Goal: Check status

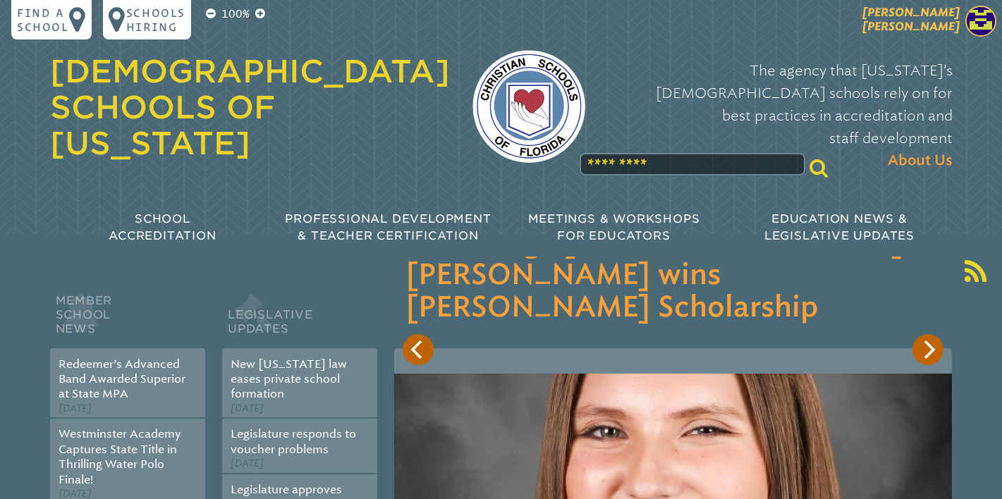
click at [922, 31] on span "[PERSON_NAME] [PERSON_NAME]" at bounding box center [910, 20] width 97 height 28
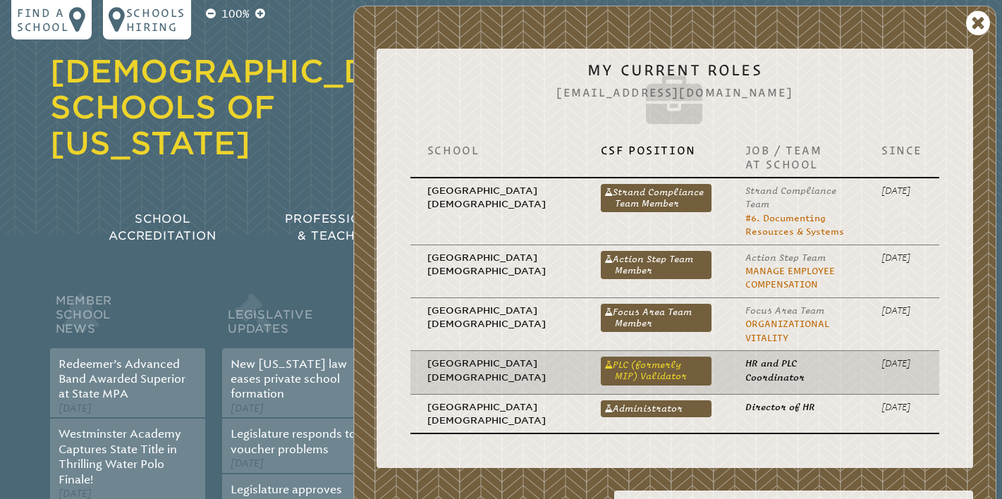
click at [637, 367] on link "PLC (formerly MIP) Validator" at bounding box center [656, 371] width 111 height 28
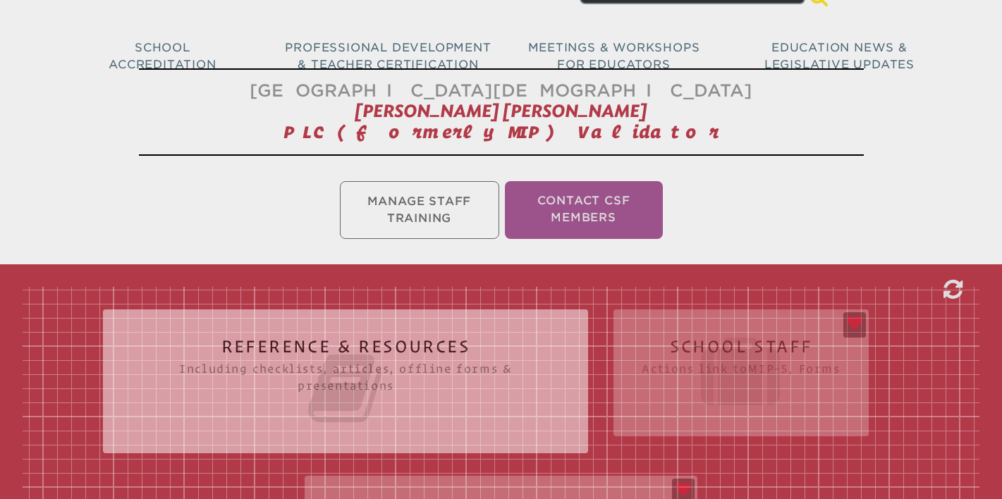
scroll to position [289, 0]
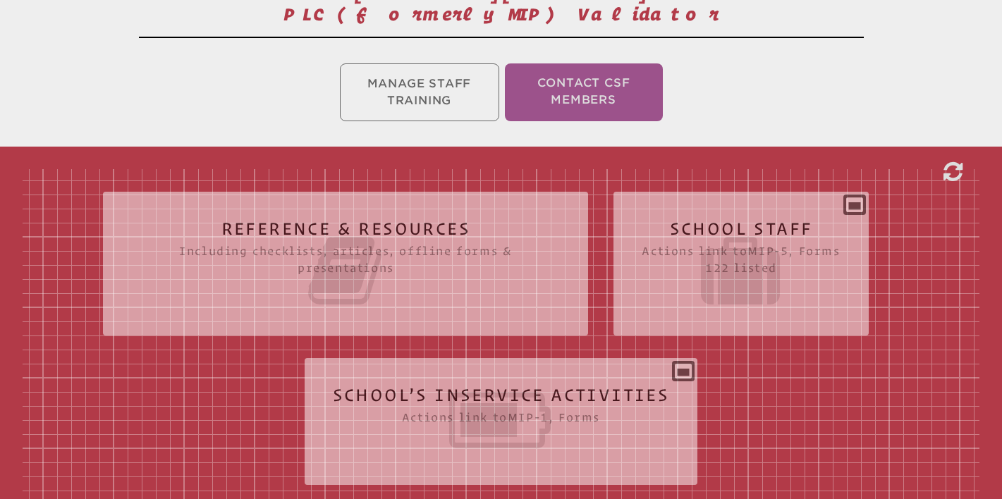
click at [532, 395] on icon at bounding box center [501, 420] width 337 height 79
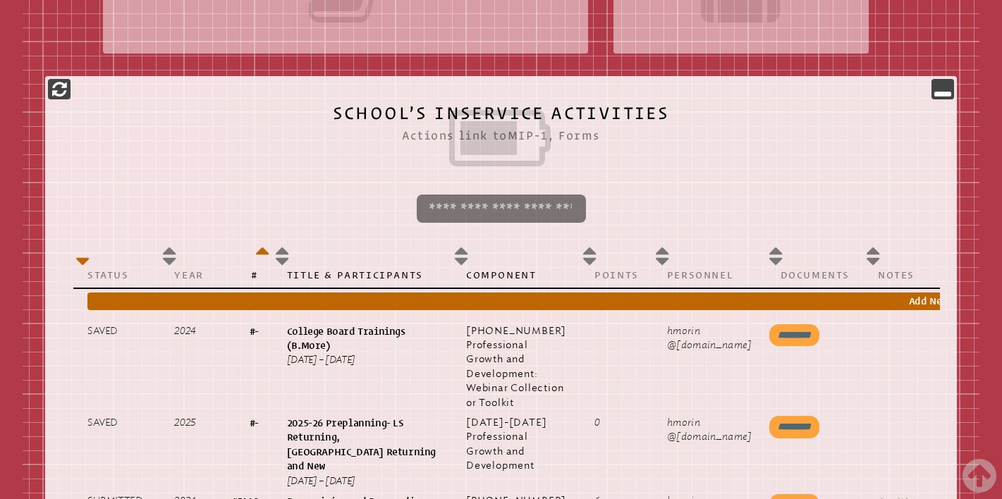
scroll to position [572, 0]
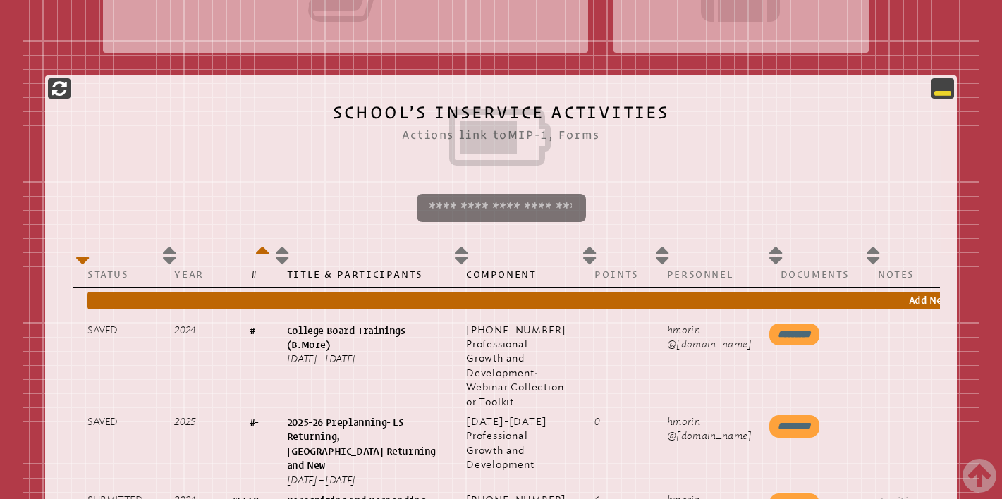
click at [948, 85] on icon at bounding box center [942, 88] width 17 height 17
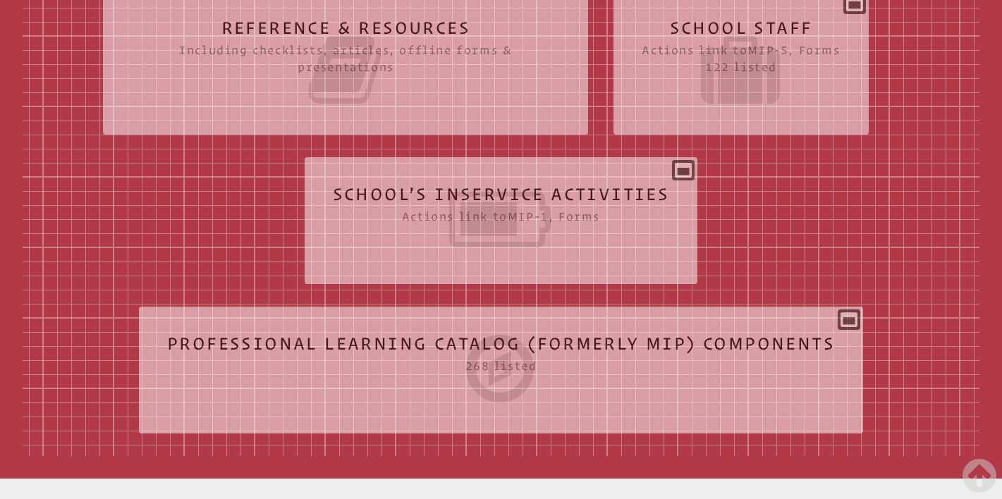
scroll to position [489, 0]
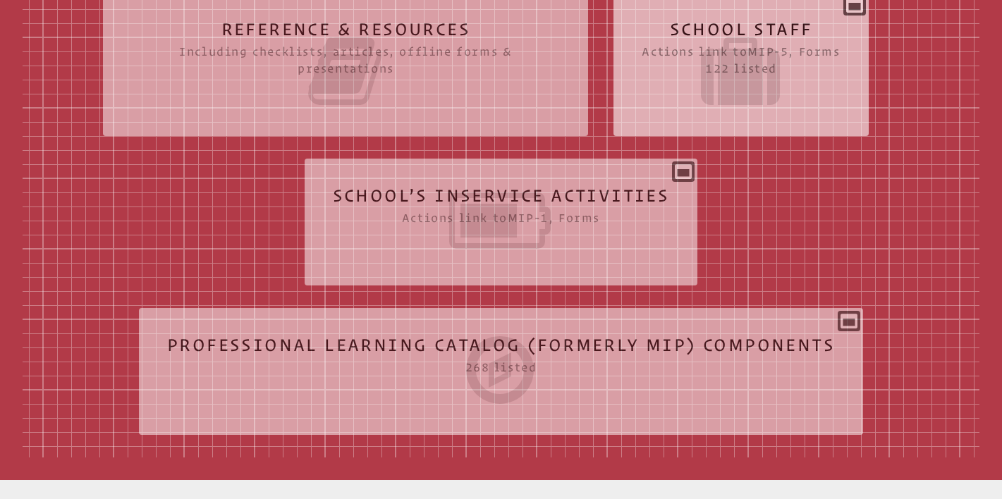
click at [757, 83] on icon at bounding box center [741, 71] width 198 height 79
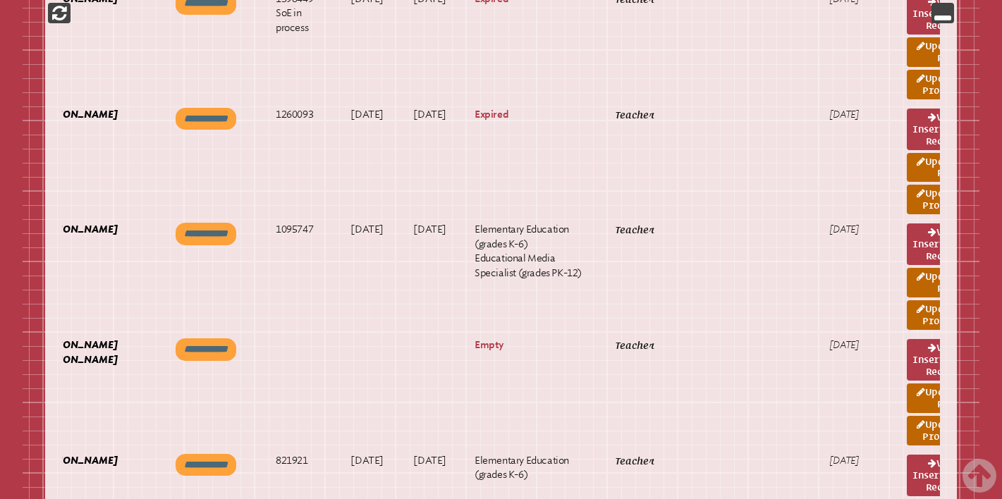
scroll to position [0, 61]
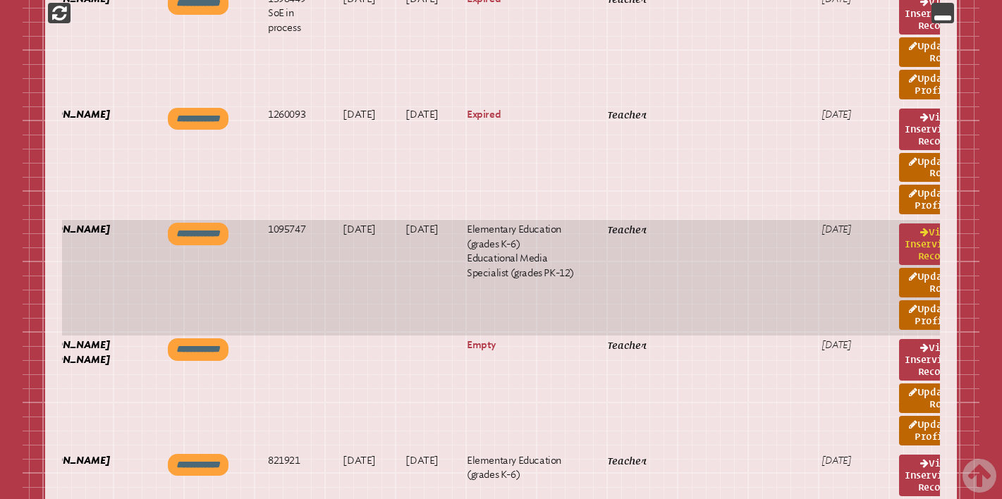
click at [899, 243] on link "View inservice record" at bounding box center [928, 245] width 58 height 42
